Goal: Information Seeking & Learning: Learn about a topic

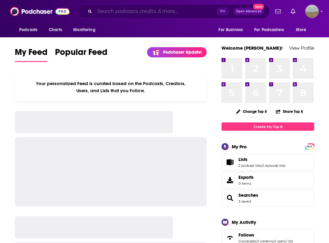
click at [152, 13] on input "Search podcasts, credits, & more..." at bounding box center [156, 11] width 122 height 10
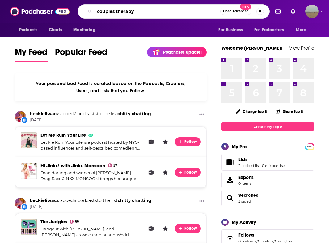
type input "couples therapy"
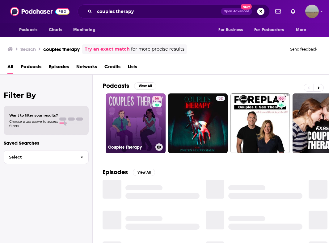
click at [126, 125] on link "66 Couples Therapy" at bounding box center [136, 124] width 60 height 60
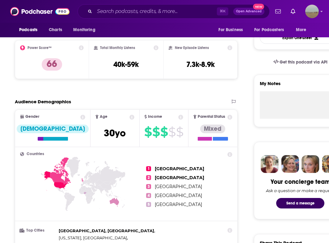
scroll to position [177, 0]
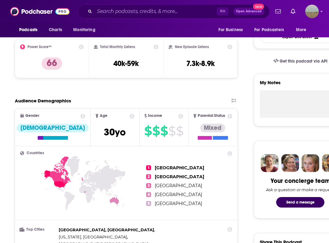
click at [82, 46] on icon at bounding box center [81, 46] width 5 height 5
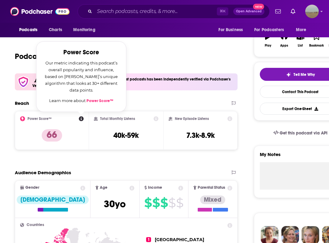
scroll to position [105, 0]
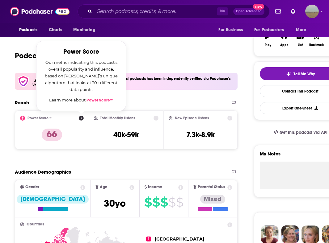
click at [165, 57] on div "Podcast Insights" at bounding box center [124, 52] width 218 height 32
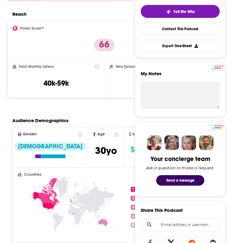
scroll to position [0, 0]
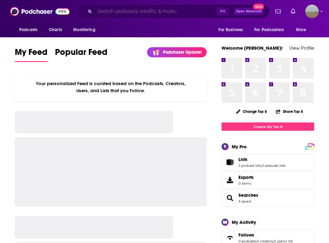
click at [197, 12] on input "Search podcasts, credits, & more..." at bounding box center [156, 11] width 122 height 10
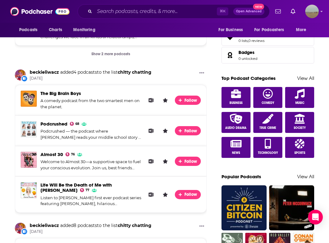
scroll to position [291, 0]
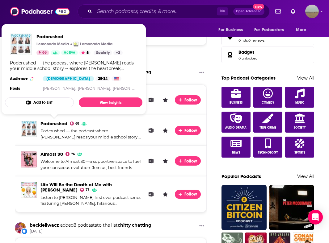
click at [53, 123] on span "Podcrushed" at bounding box center [53, 124] width 27 height 6
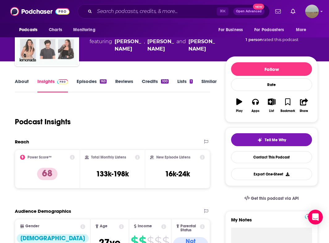
scroll to position [43, 0]
